Goal: Information Seeking & Learning: Learn about a topic

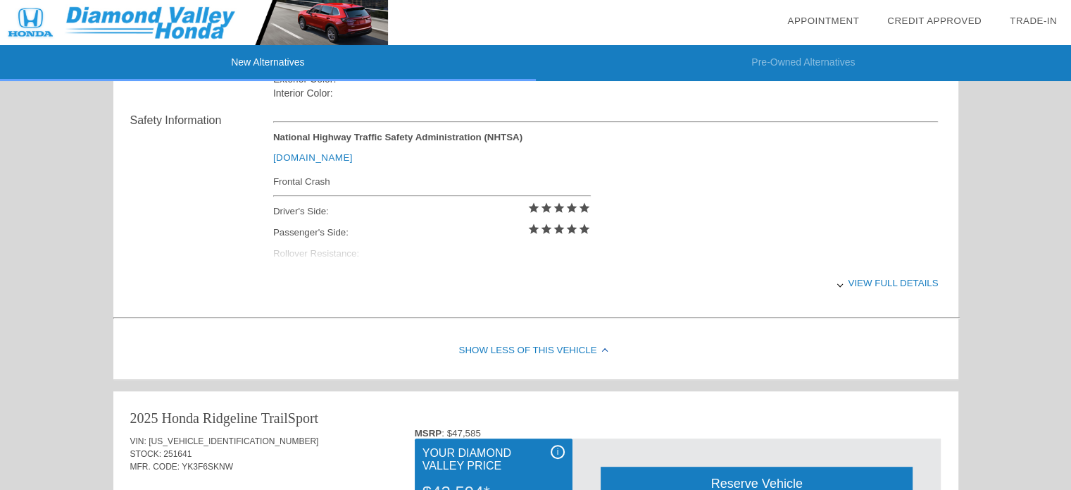
scroll to position [634, 0]
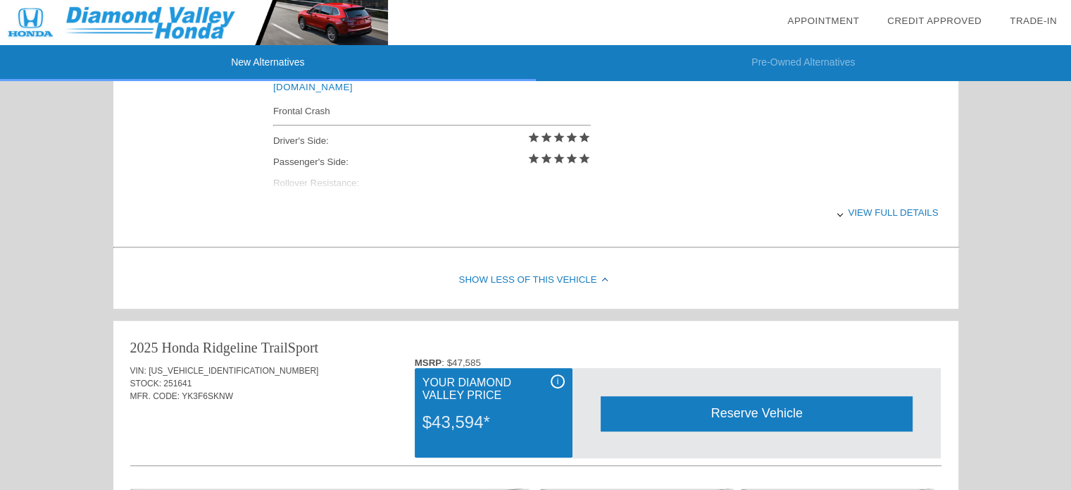
click at [840, 216] on div at bounding box center [841, 214] width 6 height 6
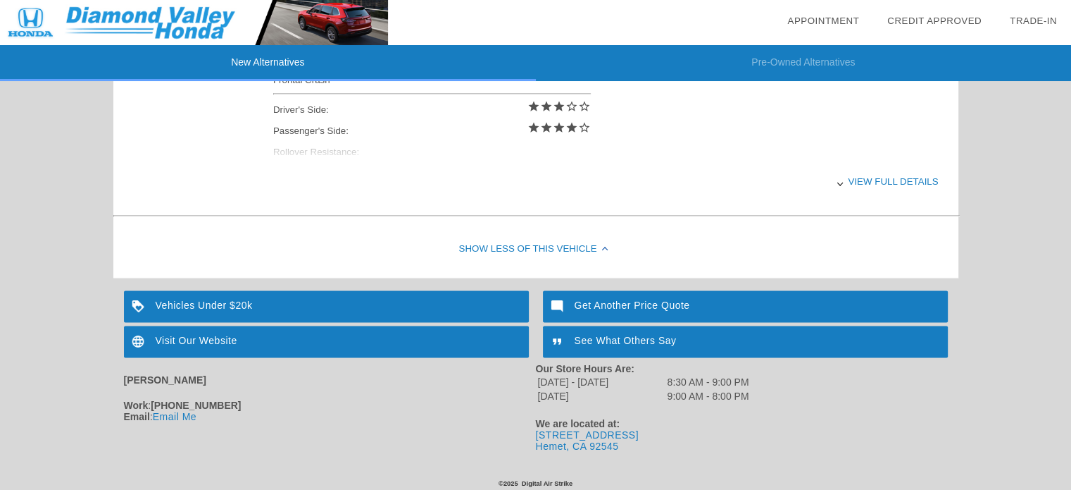
scroll to position [2109, 0]
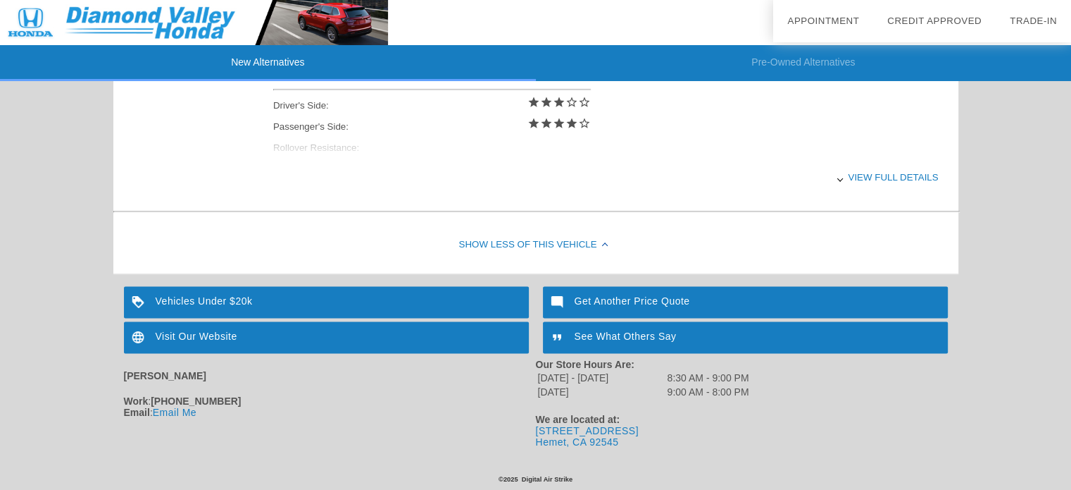
click at [170, 413] on link "Email Me" at bounding box center [175, 411] width 44 height 11
click at [249, 337] on div "Visit Our Website" at bounding box center [326, 337] width 405 height 32
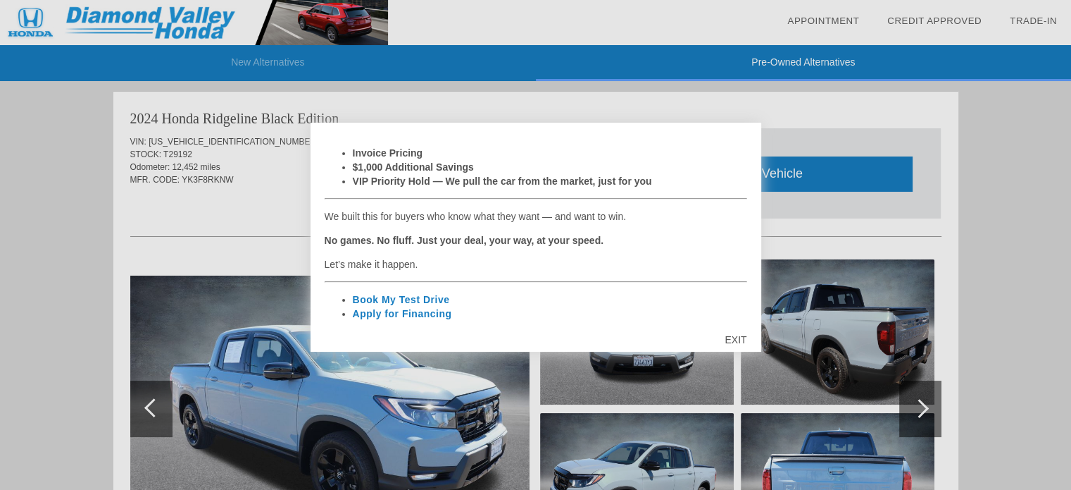
scroll to position [344, 0]
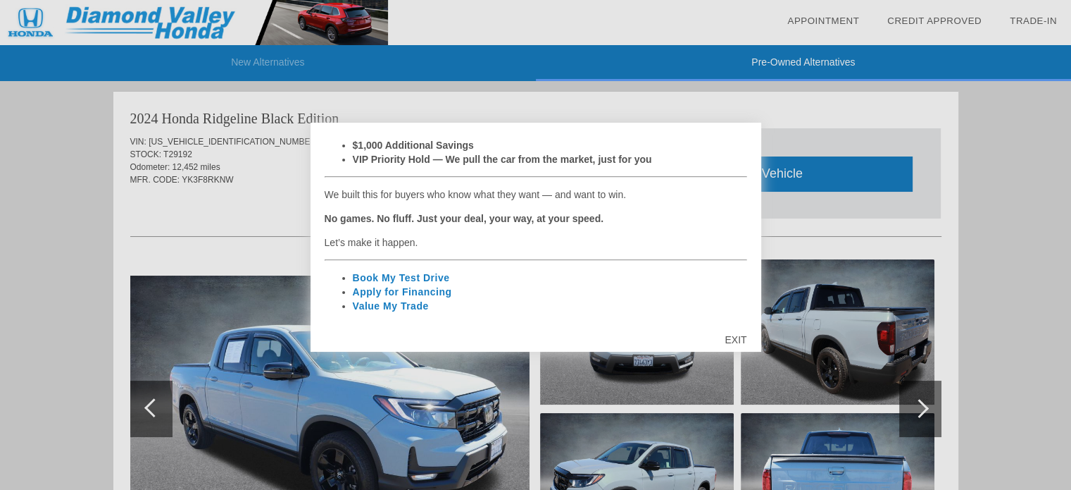
click at [740, 342] on div "EXIT" at bounding box center [736, 339] width 50 height 42
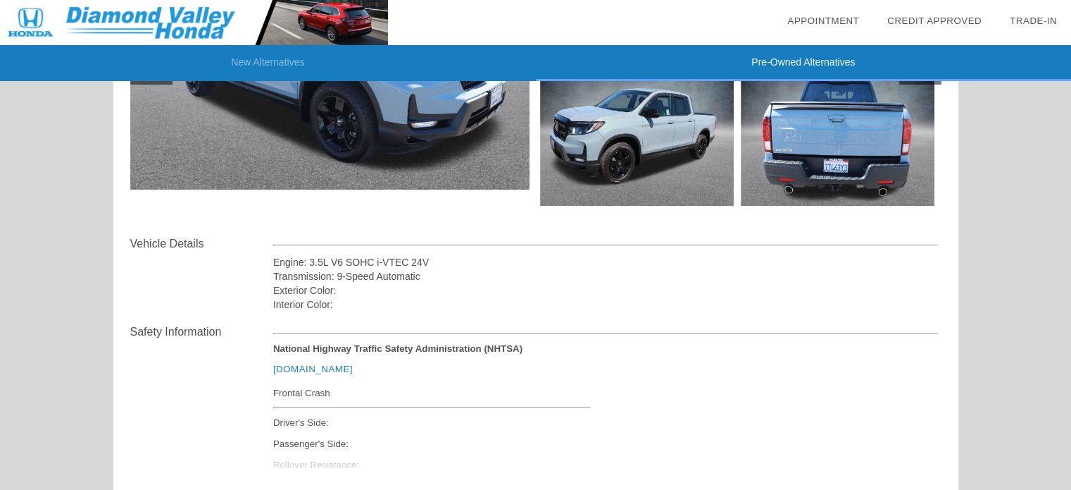
scroll to position [423, 0]
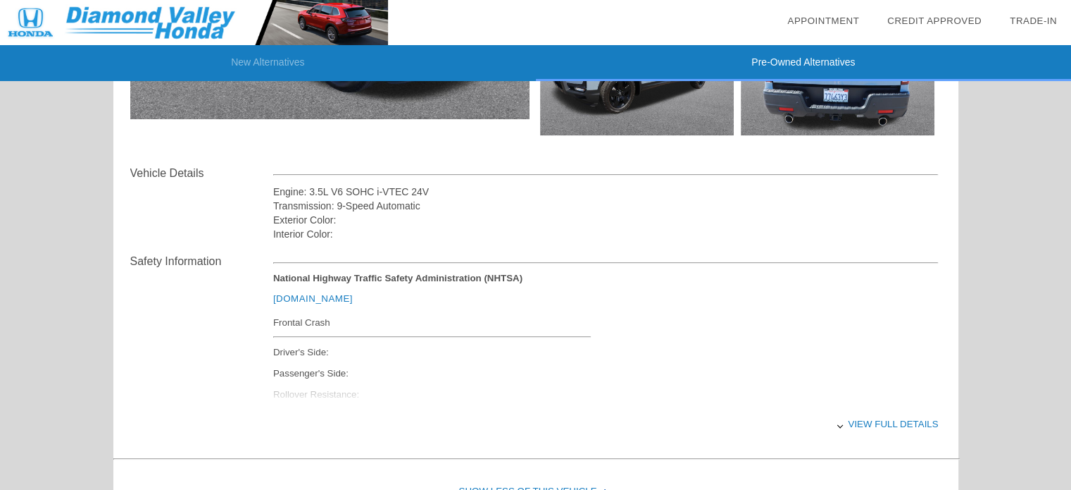
click at [864, 428] on div "View full details" at bounding box center [606, 423] width 666 height 35
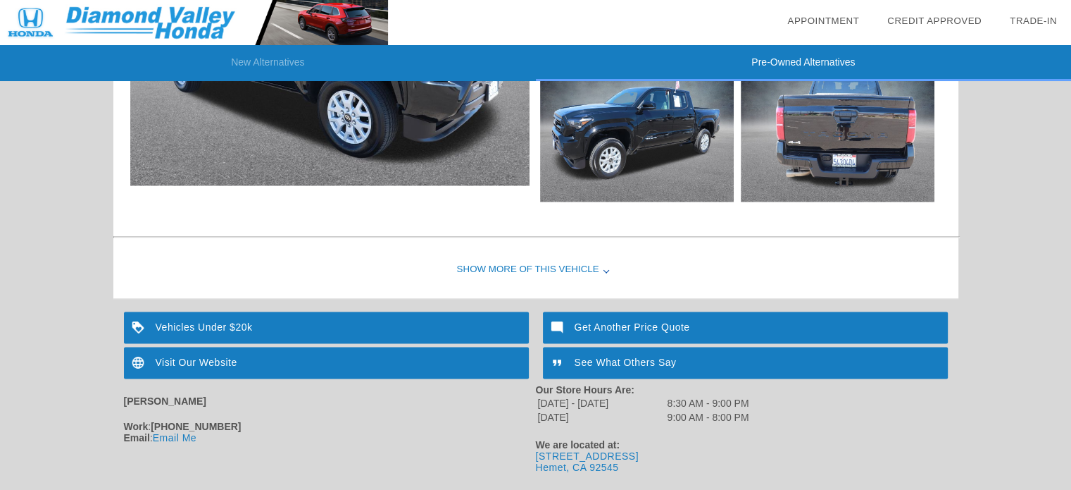
scroll to position [2394, 0]
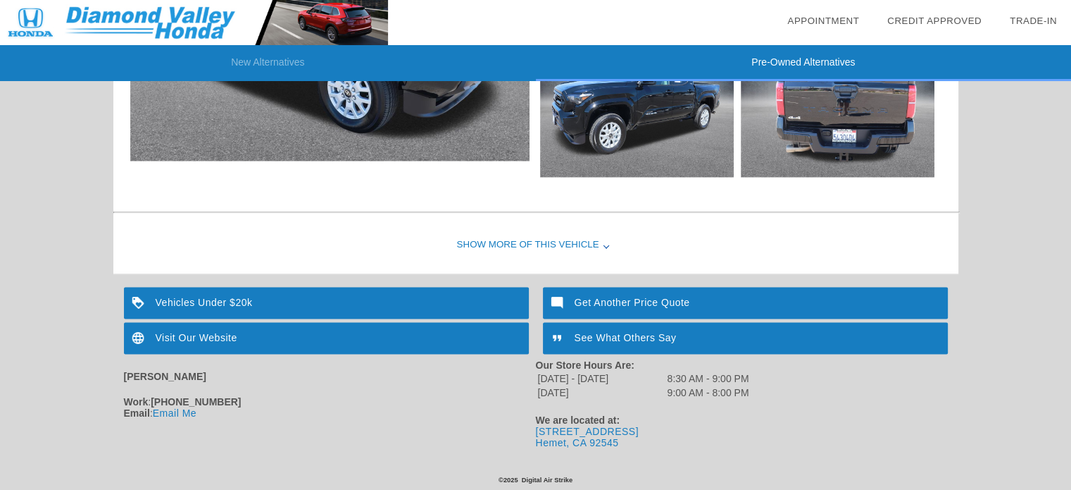
click at [606, 245] on div "Show More of this Vehicle" at bounding box center [535, 245] width 845 height 56
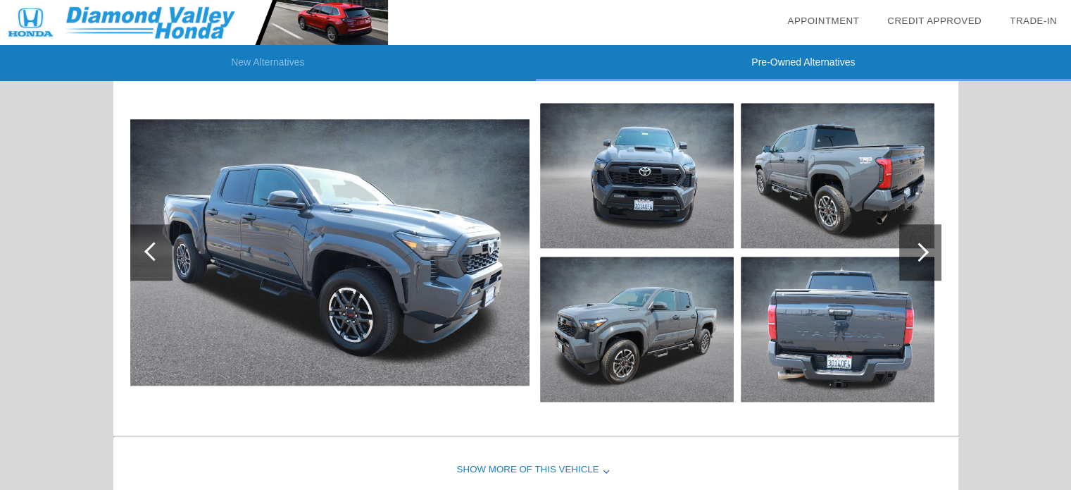
scroll to position [1619, 0]
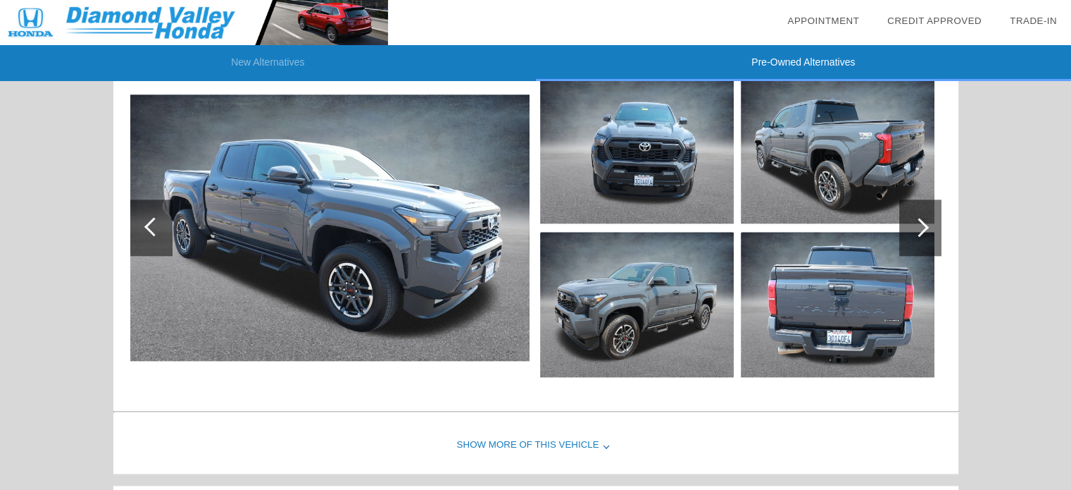
click at [604, 445] on div "Show More of this Vehicle" at bounding box center [535, 445] width 845 height 56
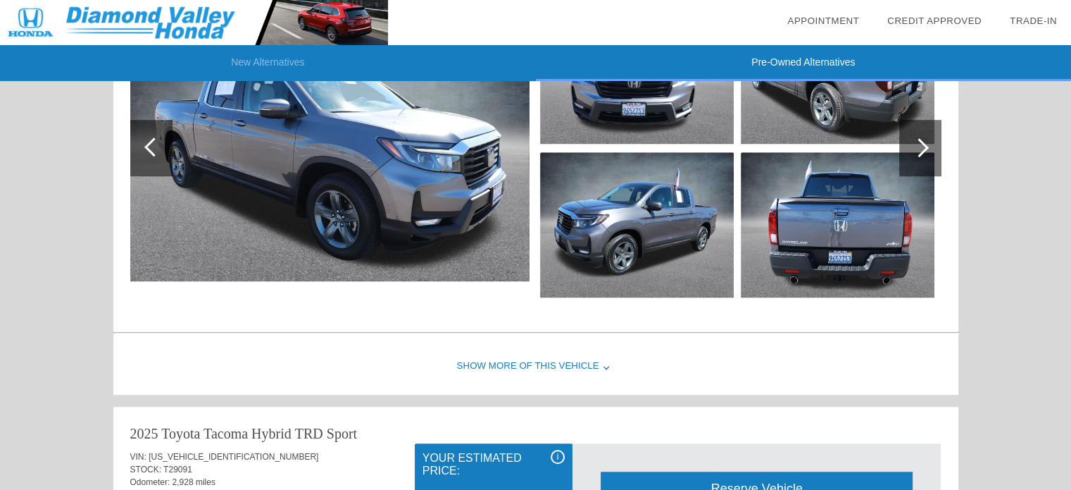
scroll to position [1126, 0]
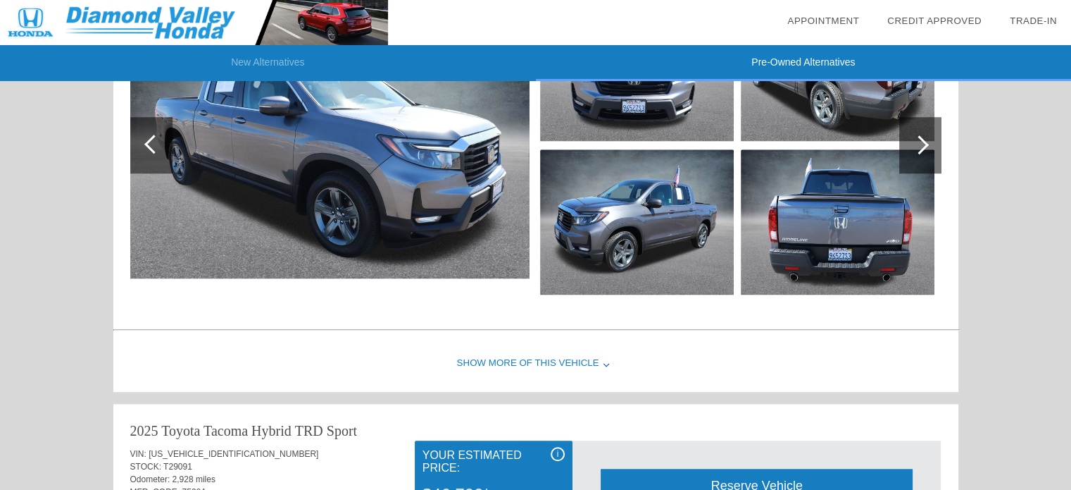
click at [604, 361] on div at bounding box center [607, 363] width 6 height 6
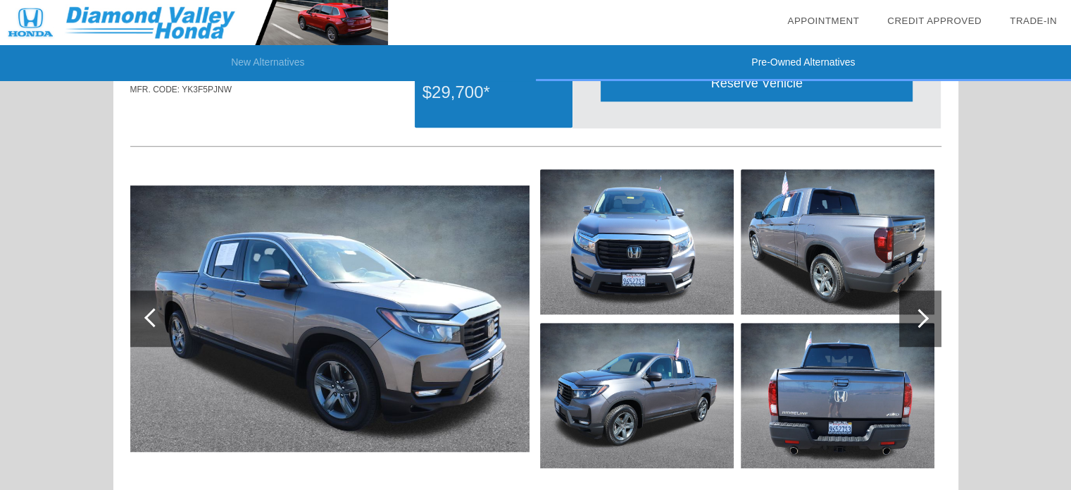
scroll to position [985, 0]
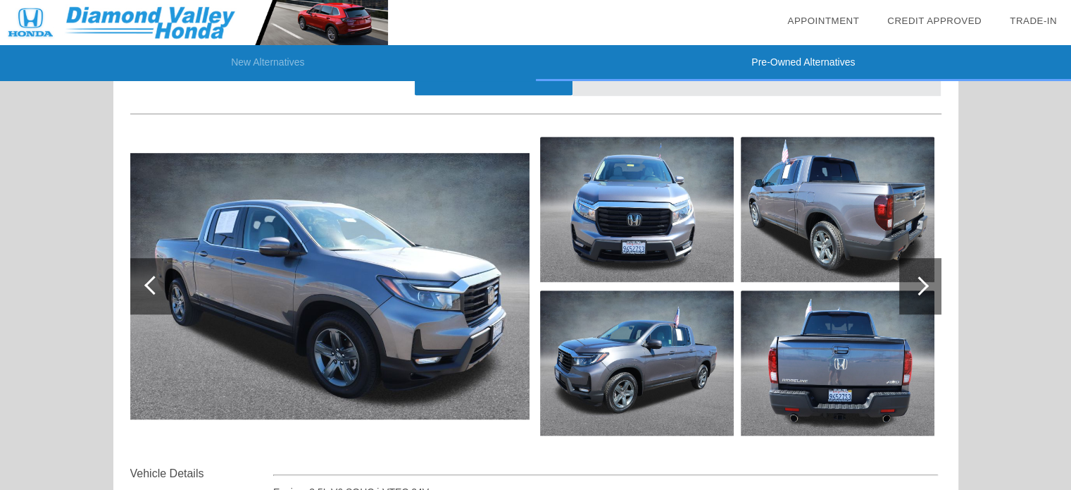
click at [924, 282] on div at bounding box center [919, 285] width 19 height 19
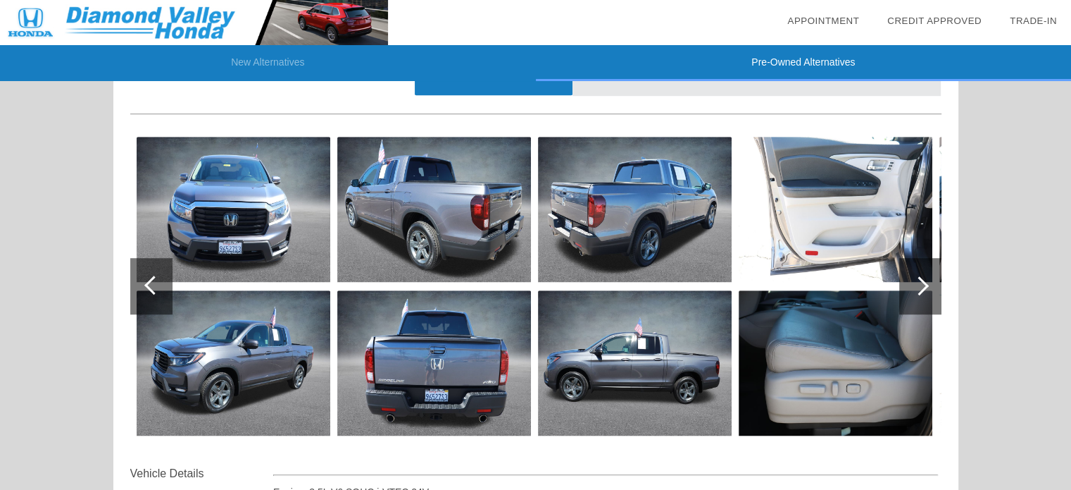
click at [925, 283] on div at bounding box center [919, 285] width 19 height 19
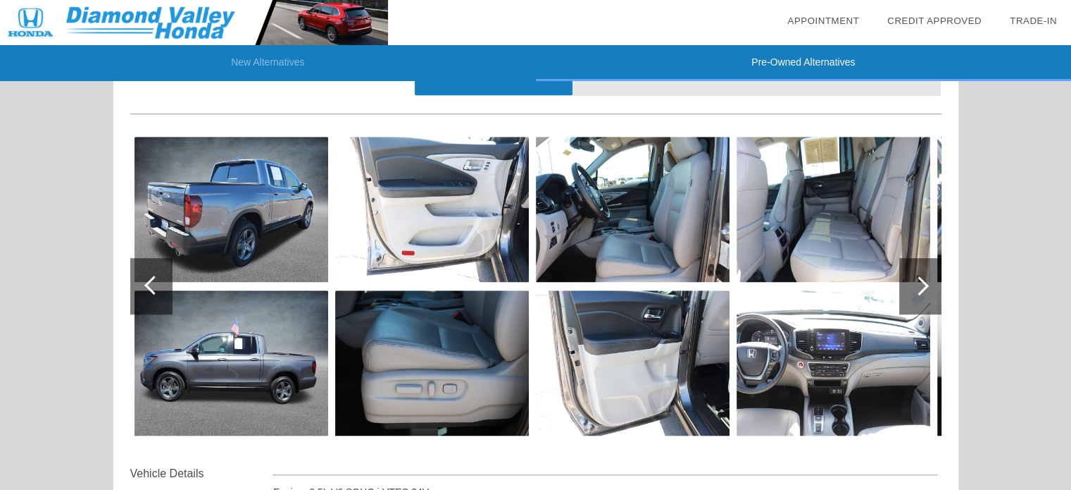
click at [921, 282] on div at bounding box center [919, 285] width 19 height 19
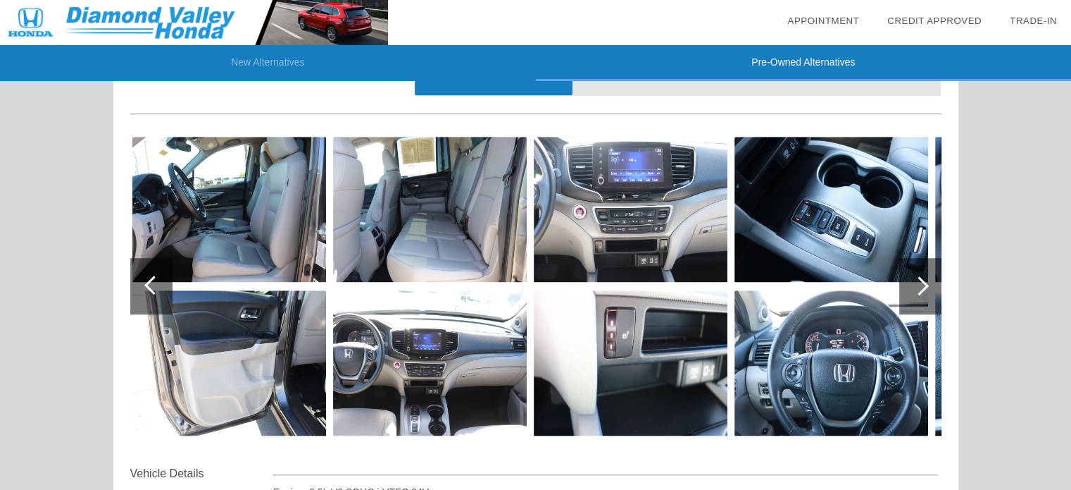
click at [145, 283] on div at bounding box center [153, 284] width 19 height 19
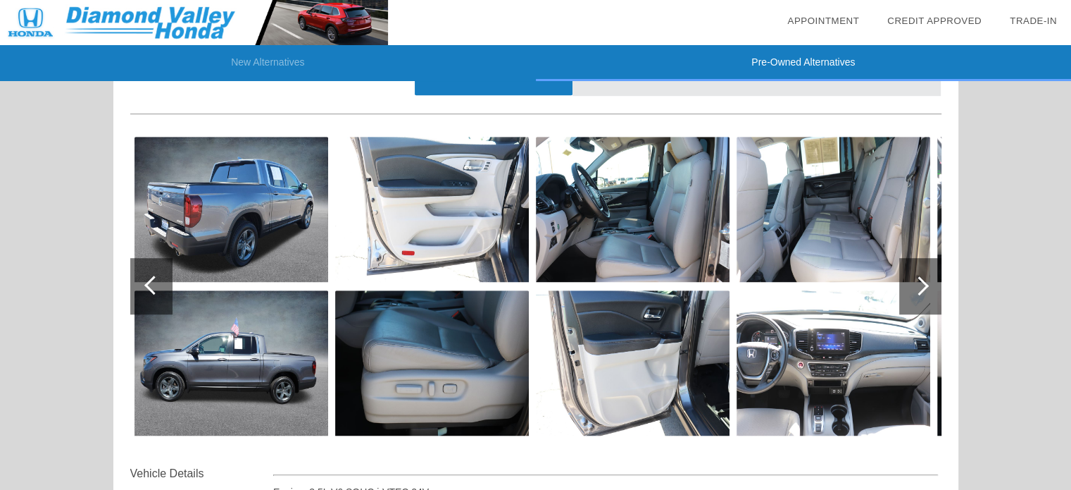
click at [145, 283] on div at bounding box center [153, 284] width 19 height 19
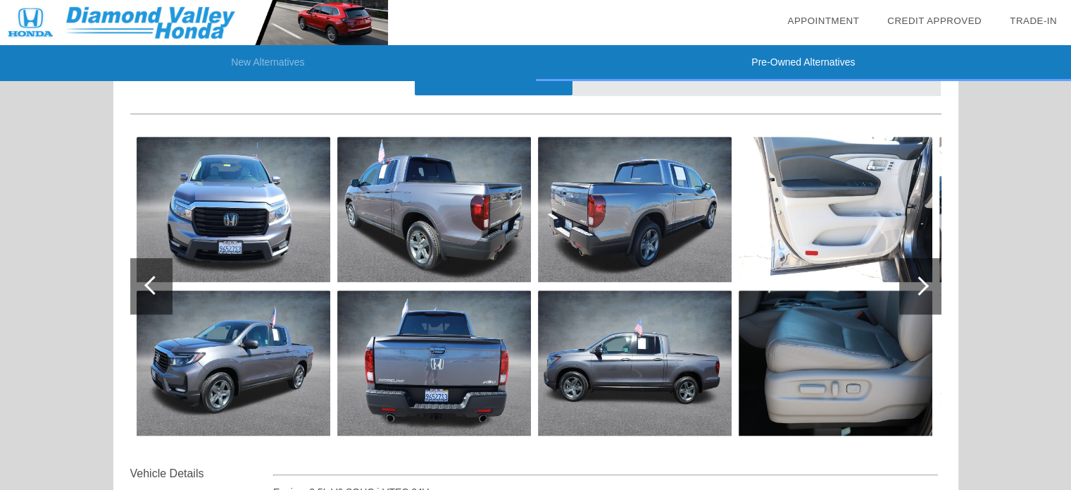
click at [145, 283] on div at bounding box center [153, 284] width 19 height 19
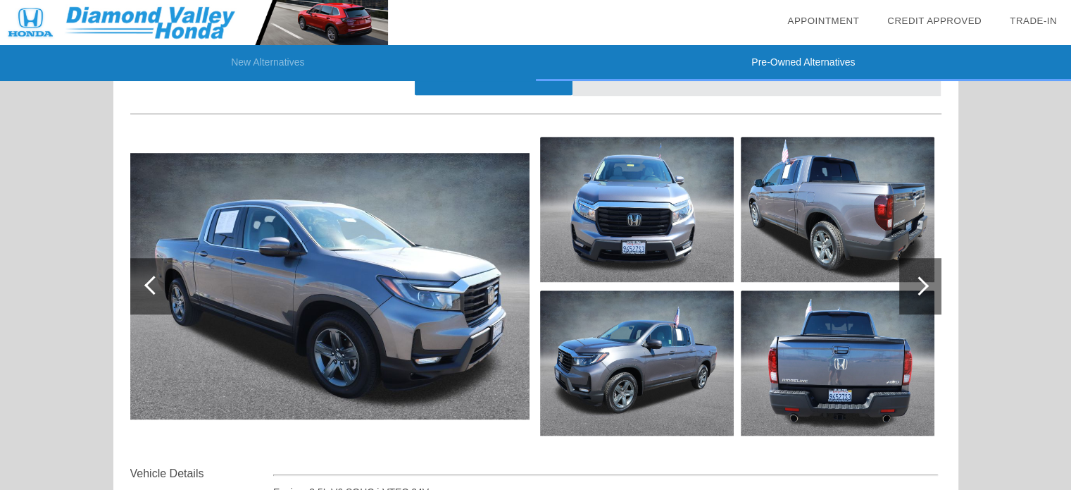
click at [145, 283] on div at bounding box center [153, 284] width 19 height 19
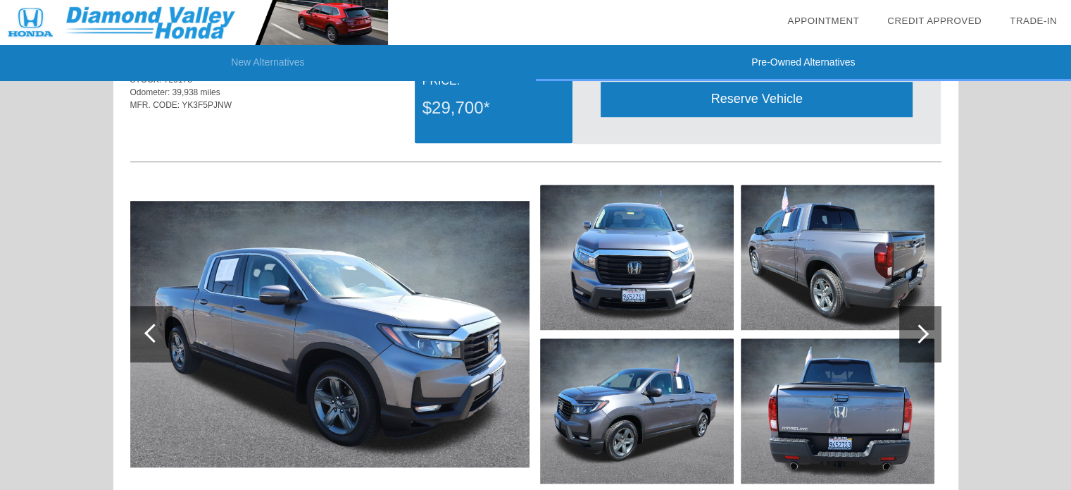
scroll to position [915, 0]
